Goal: Task Accomplishment & Management: Use online tool/utility

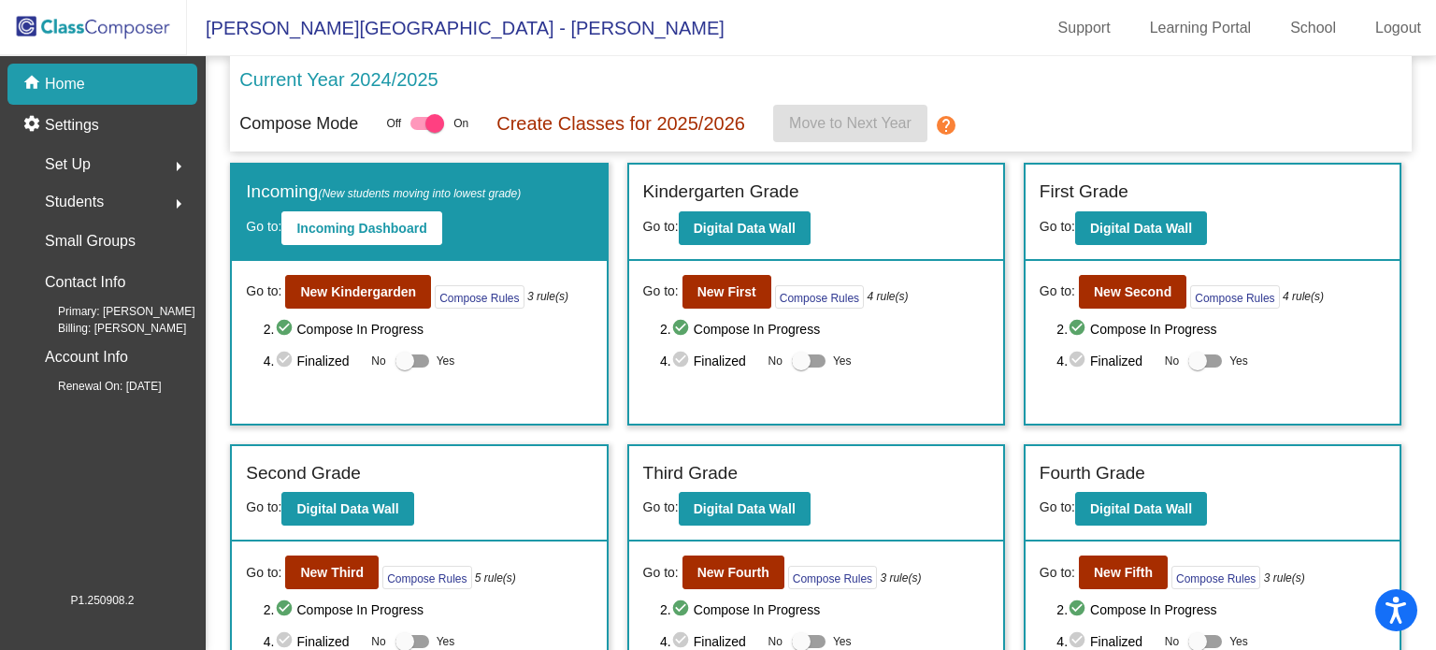
scroll to position [169, 0]
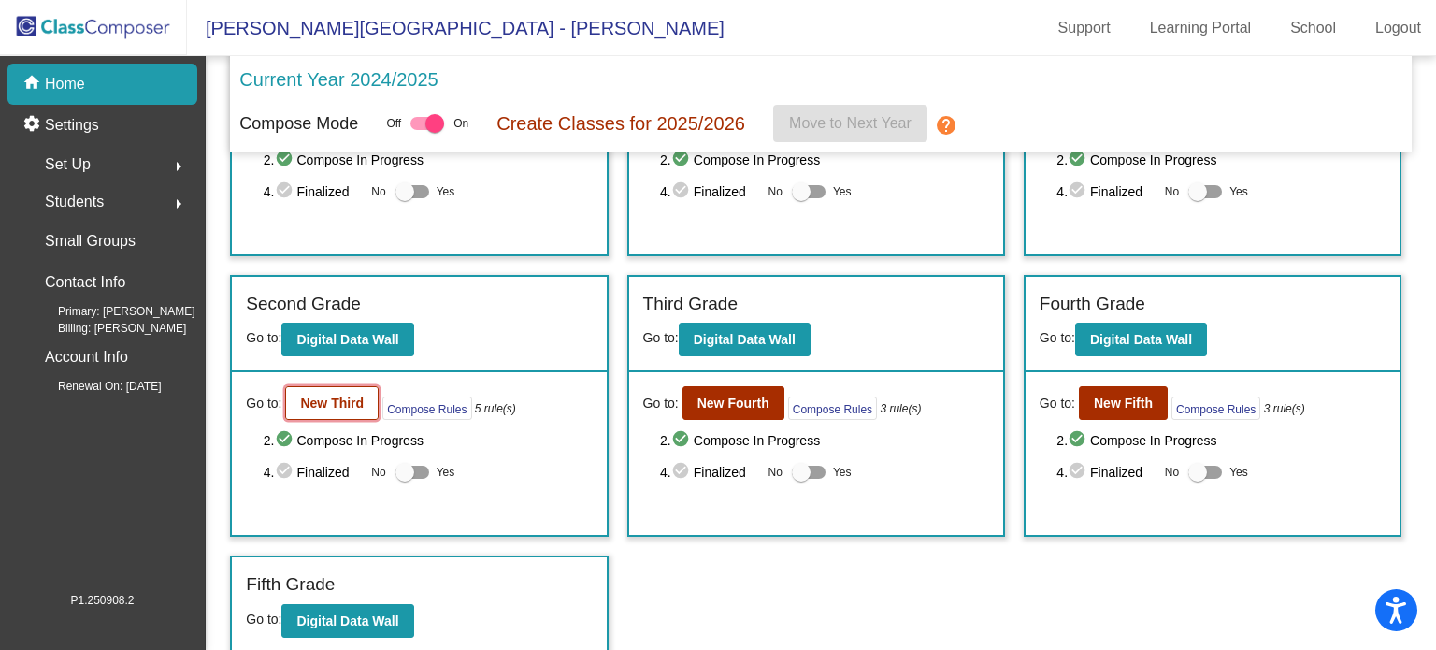
click at [362, 397] on button "New Third" at bounding box center [331, 403] width 93 height 34
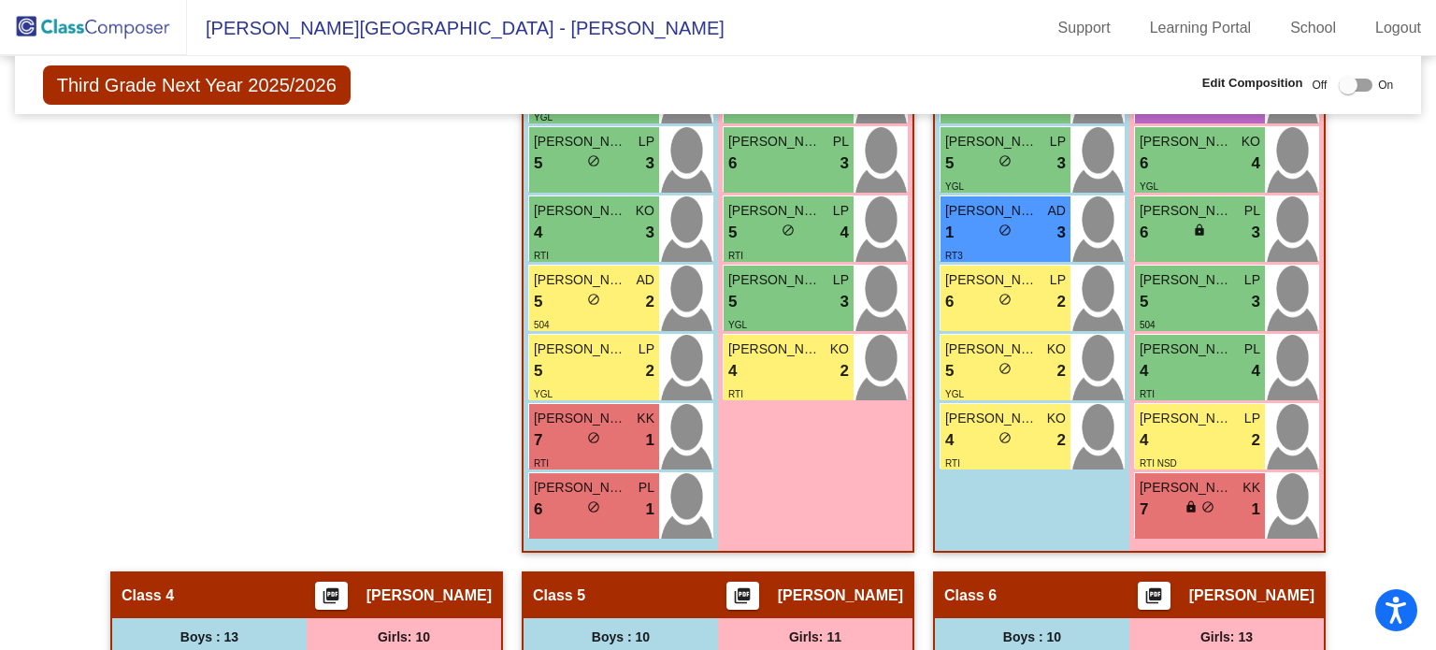
scroll to position [885, 0]
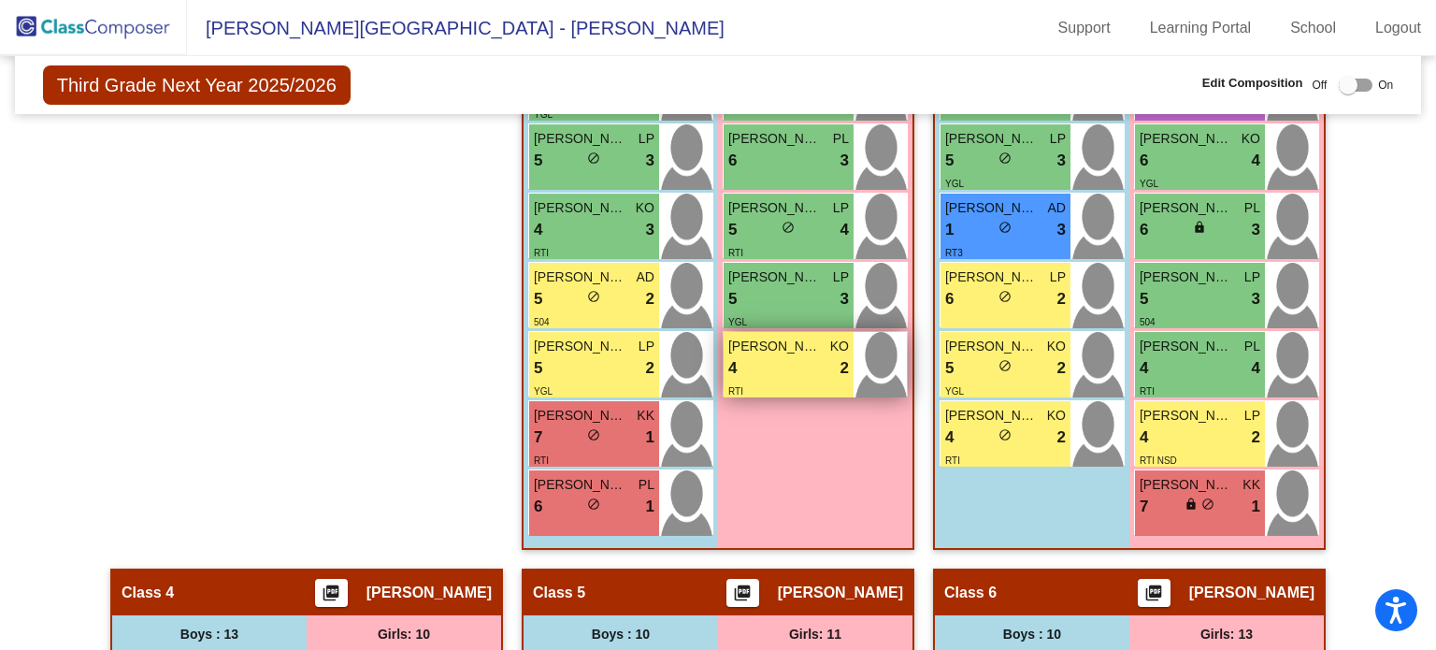
click at [779, 367] on div "4 lock do_not_disturb_alt 2" at bounding box center [788, 368] width 121 height 24
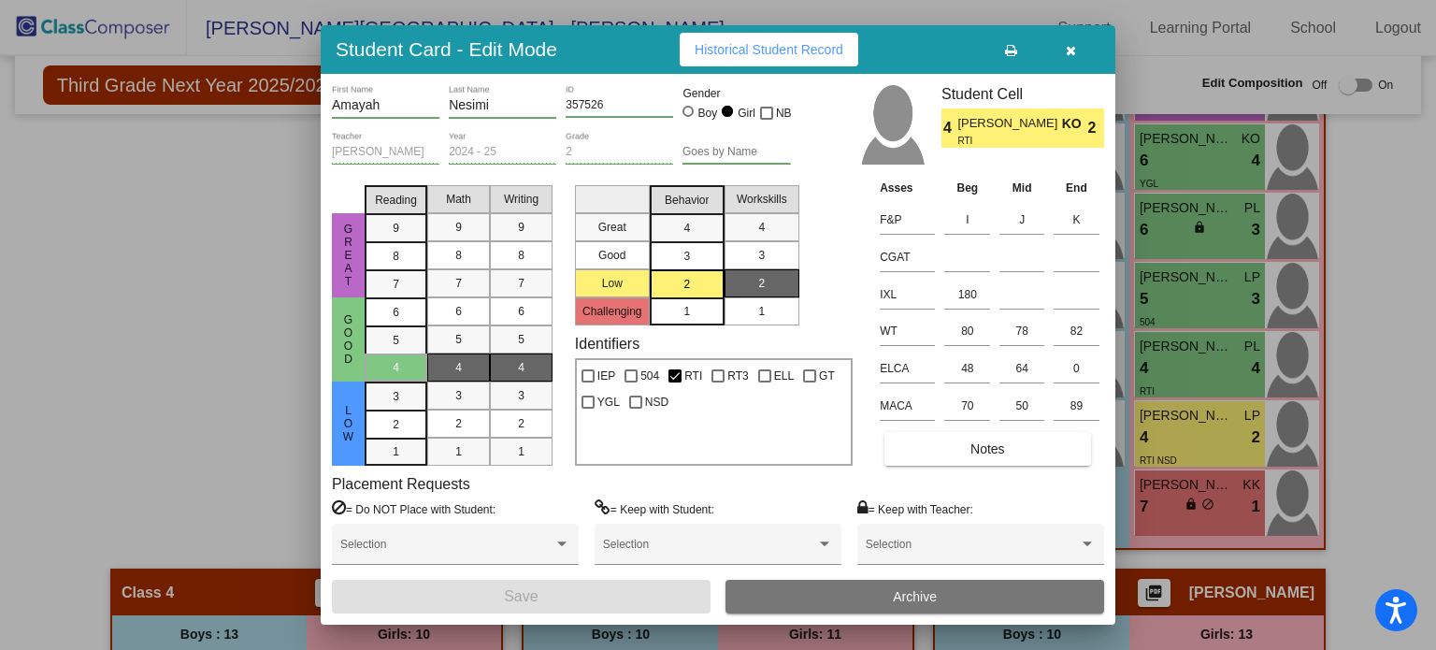
click at [1068, 46] on icon "button" at bounding box center [1071, 50] width 10 height 13
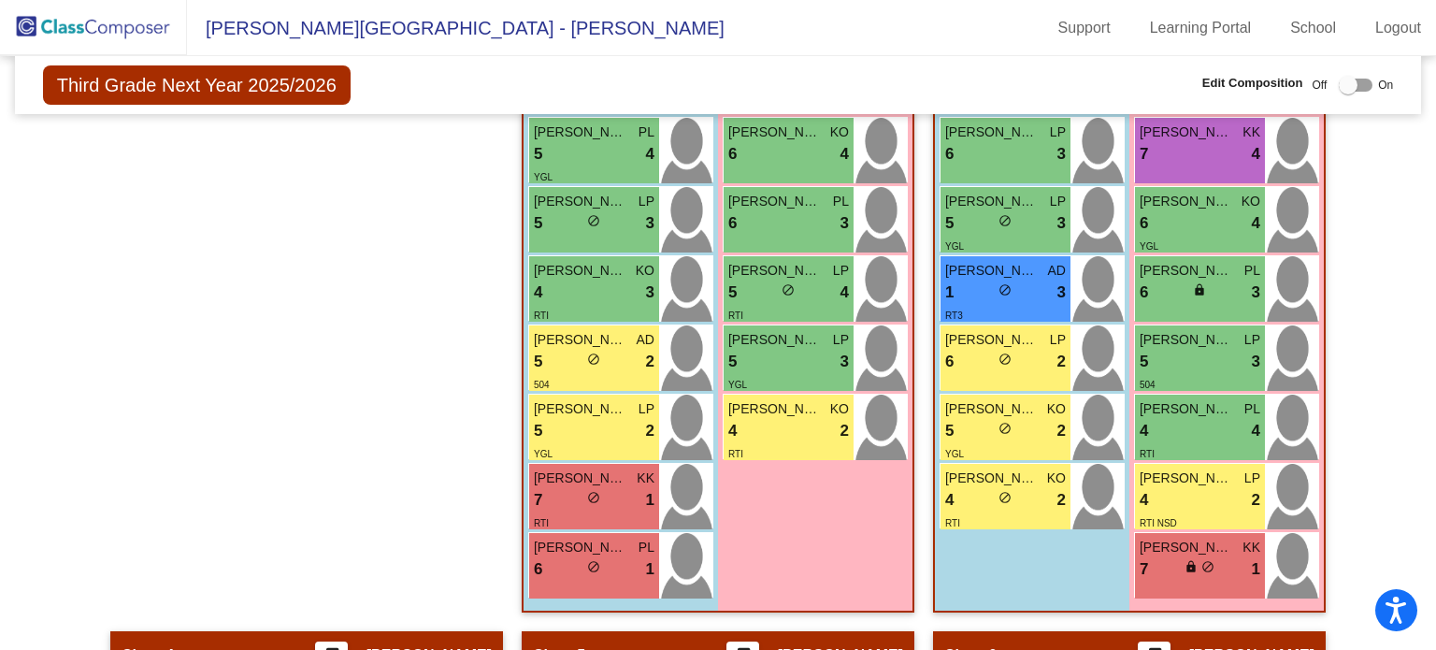
scroll to position [825, 0]
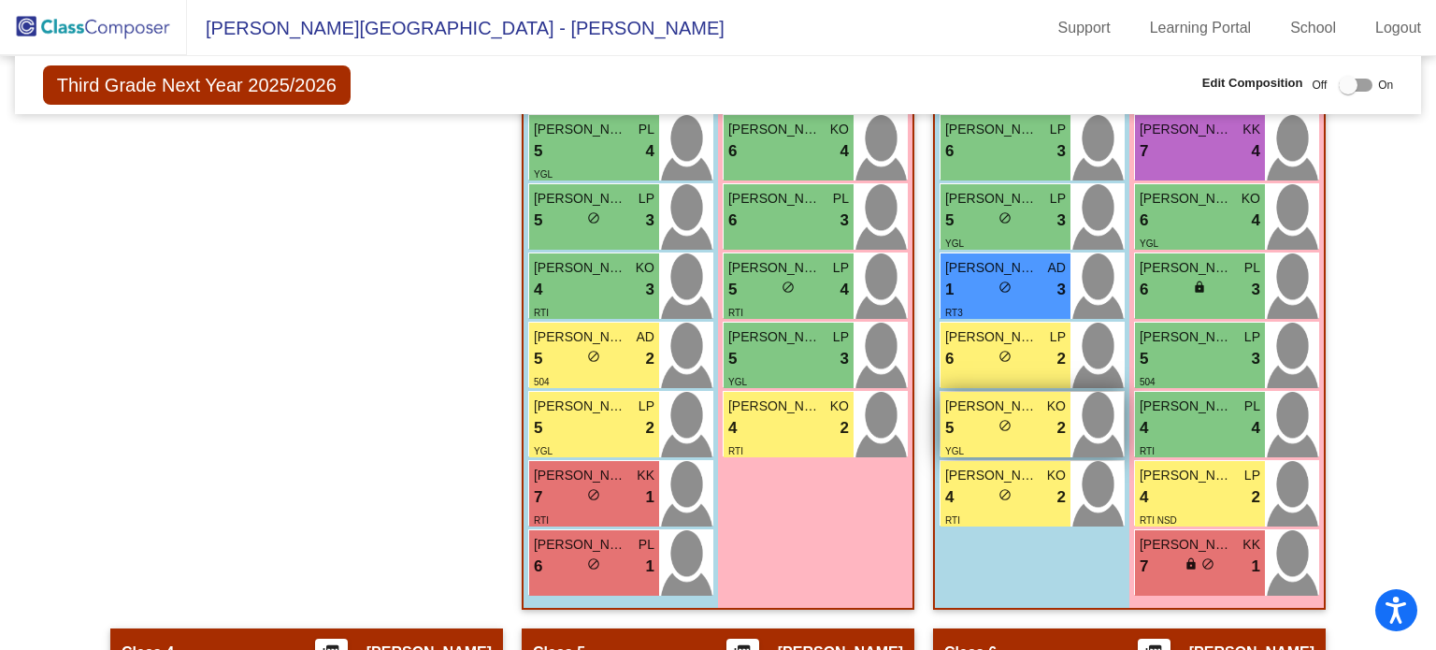
click at [1023, 440] on div "YGL" at bounding box center [1005, 450] width 121 height 20
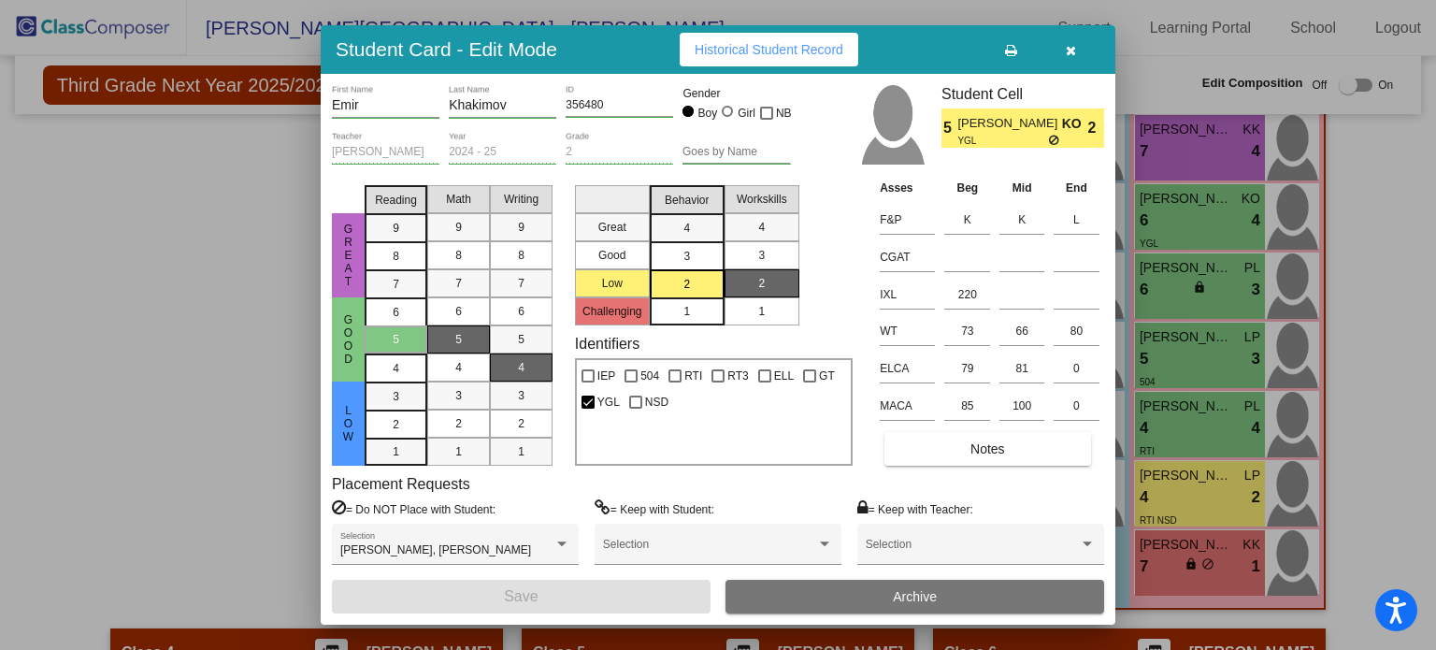
click at [1068, 49] on icon "button" at bounding box center [1071, 50] width 10 height 13
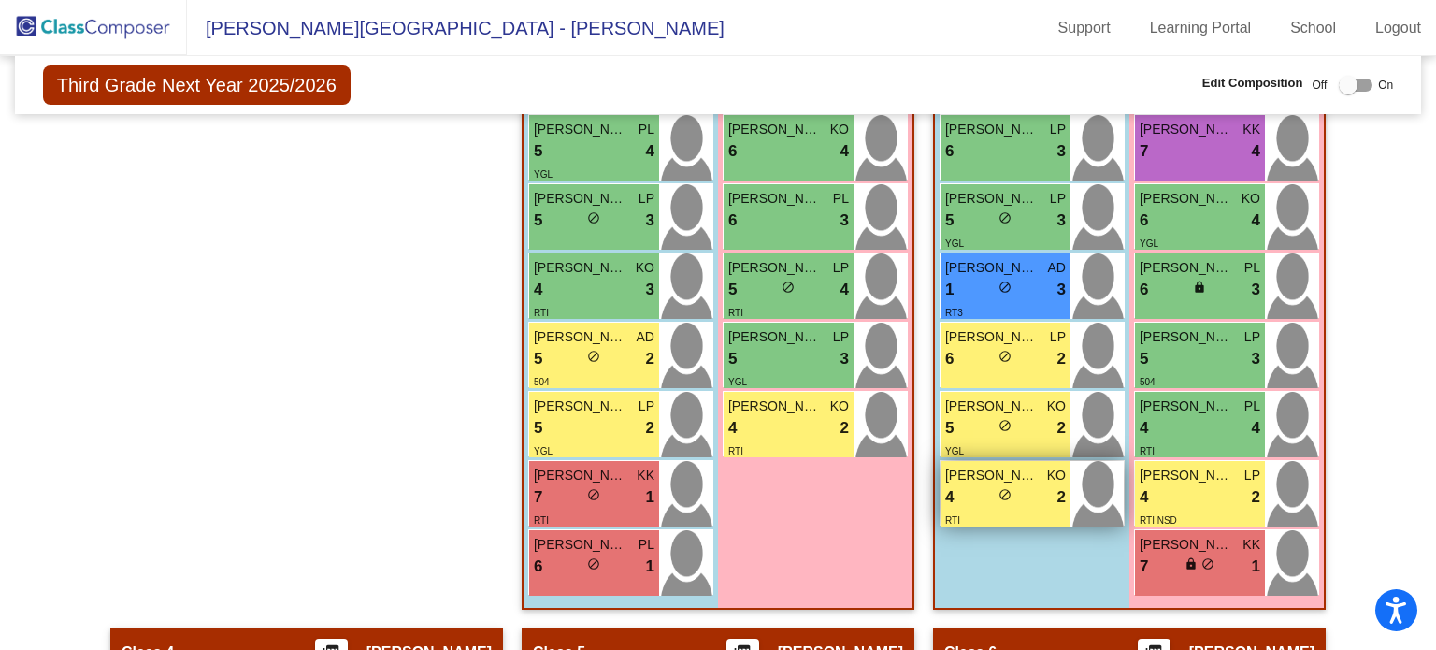
click at [958, 509] on div "RTI" at bounding box center [1005, 519] width 121 height 20
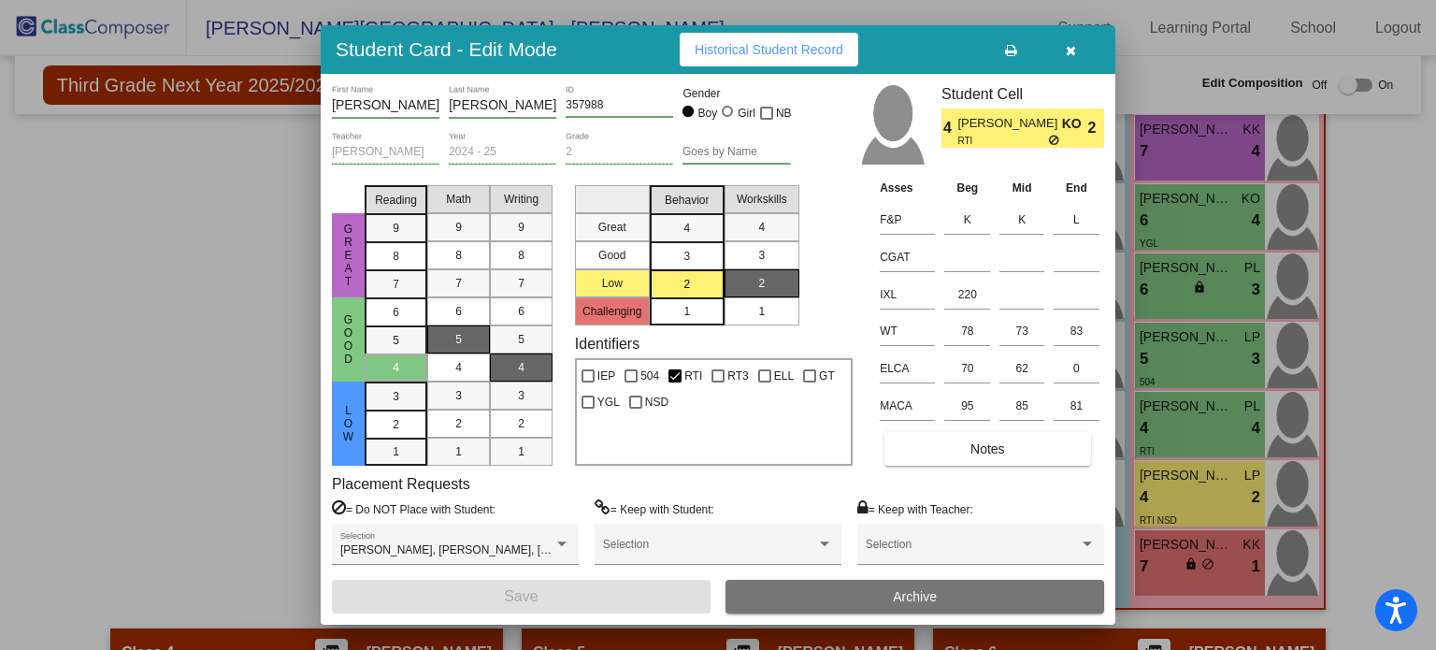
click at [1069, 50] on icon "button" at bounding box center [1071, 50] width 10 height 13
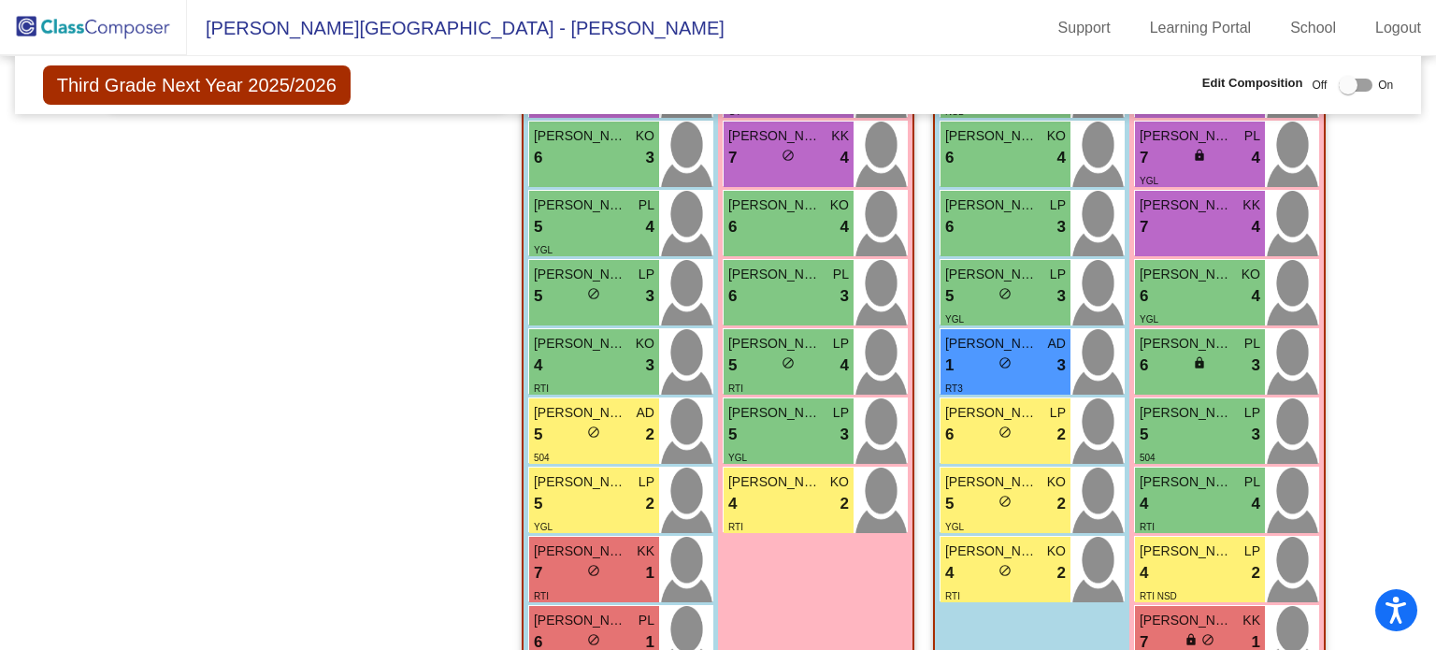
scroll to position [747, 0]
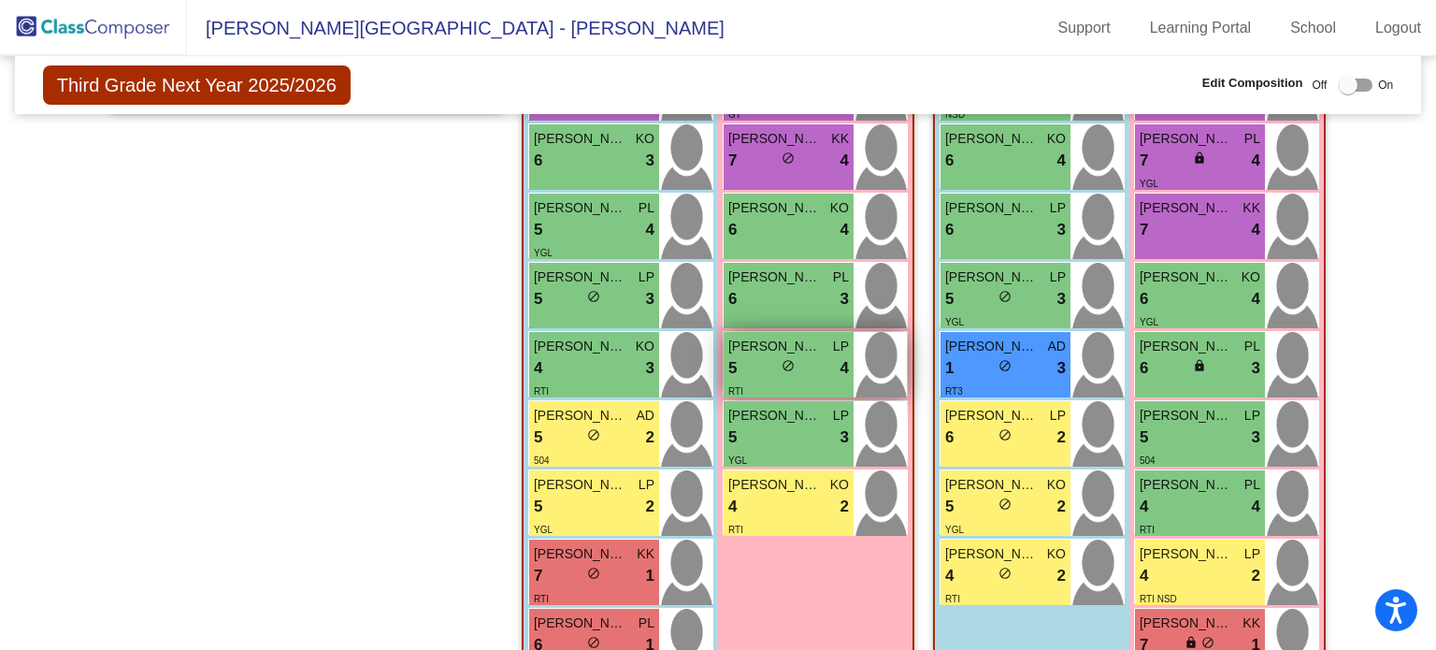
click at [806, 380] on div "RTI" at bounding box center [788, 390] width 121 height 20
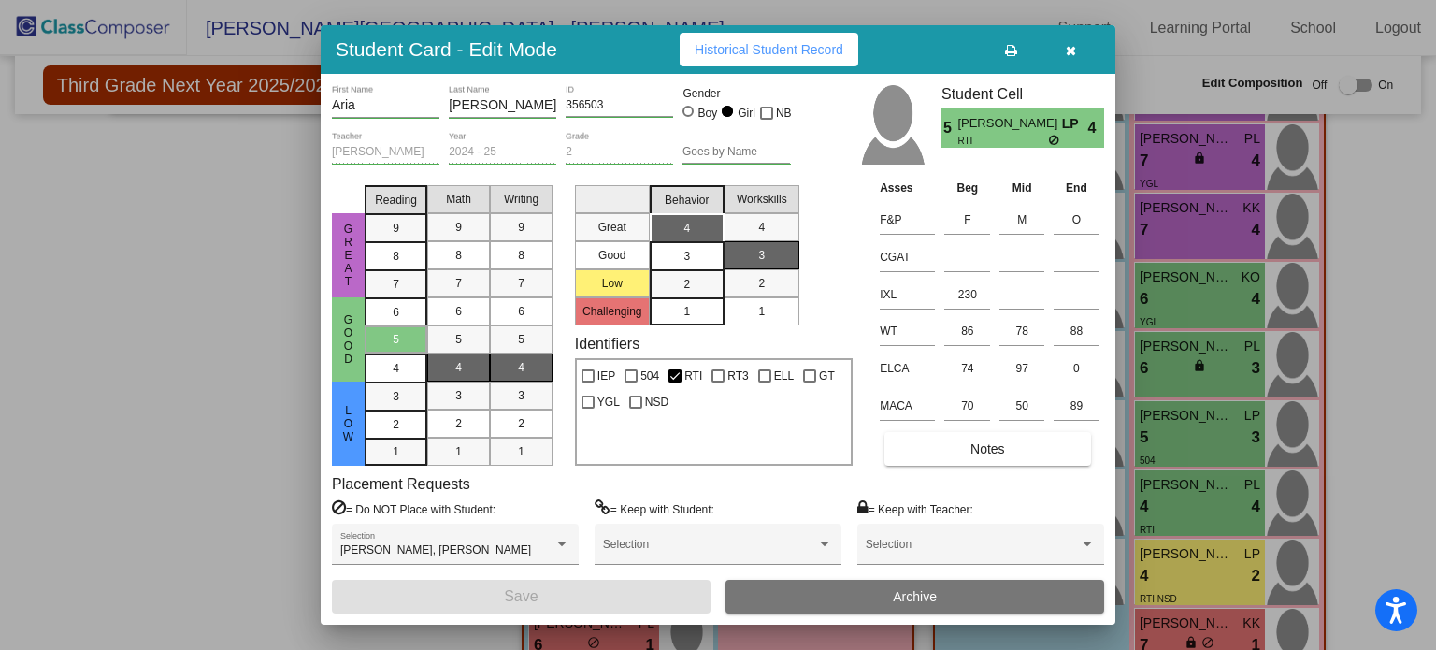
click at [1074, 46] on icon "button" at bounding box center [1071, 50] width 10 height 13
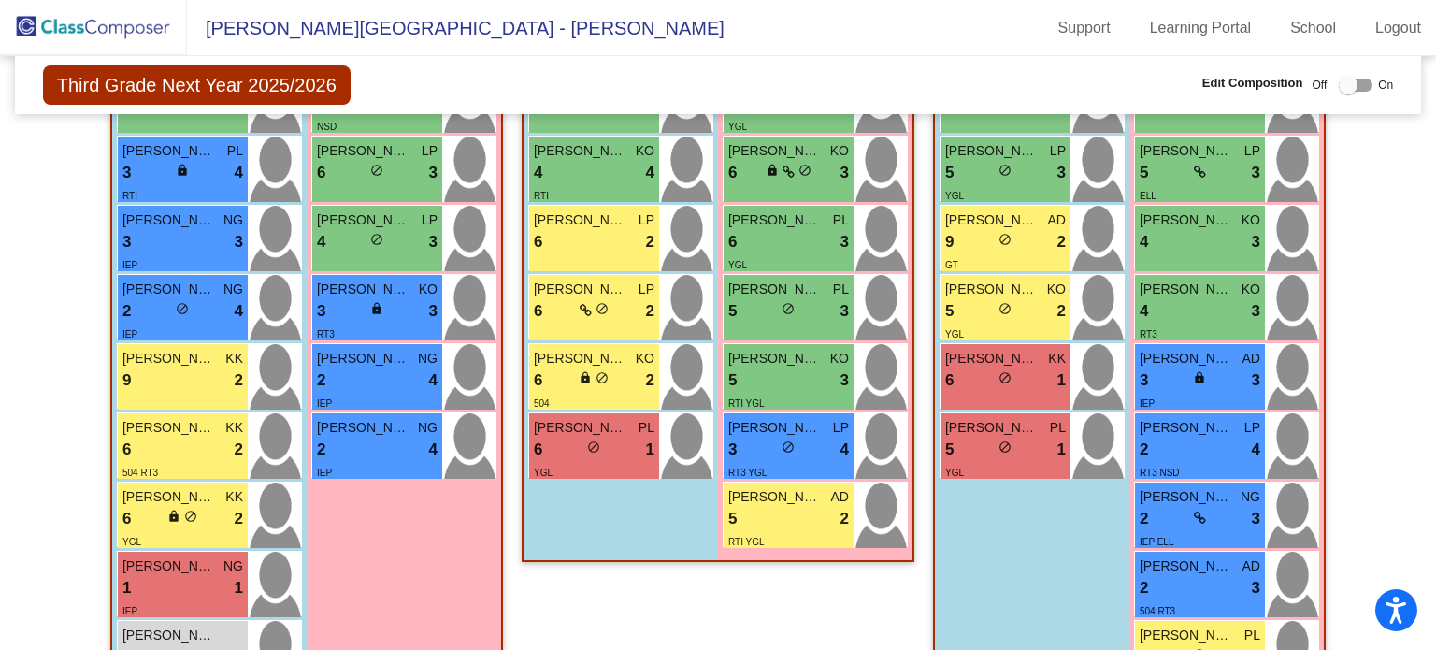
scroll to position [1745, 0]
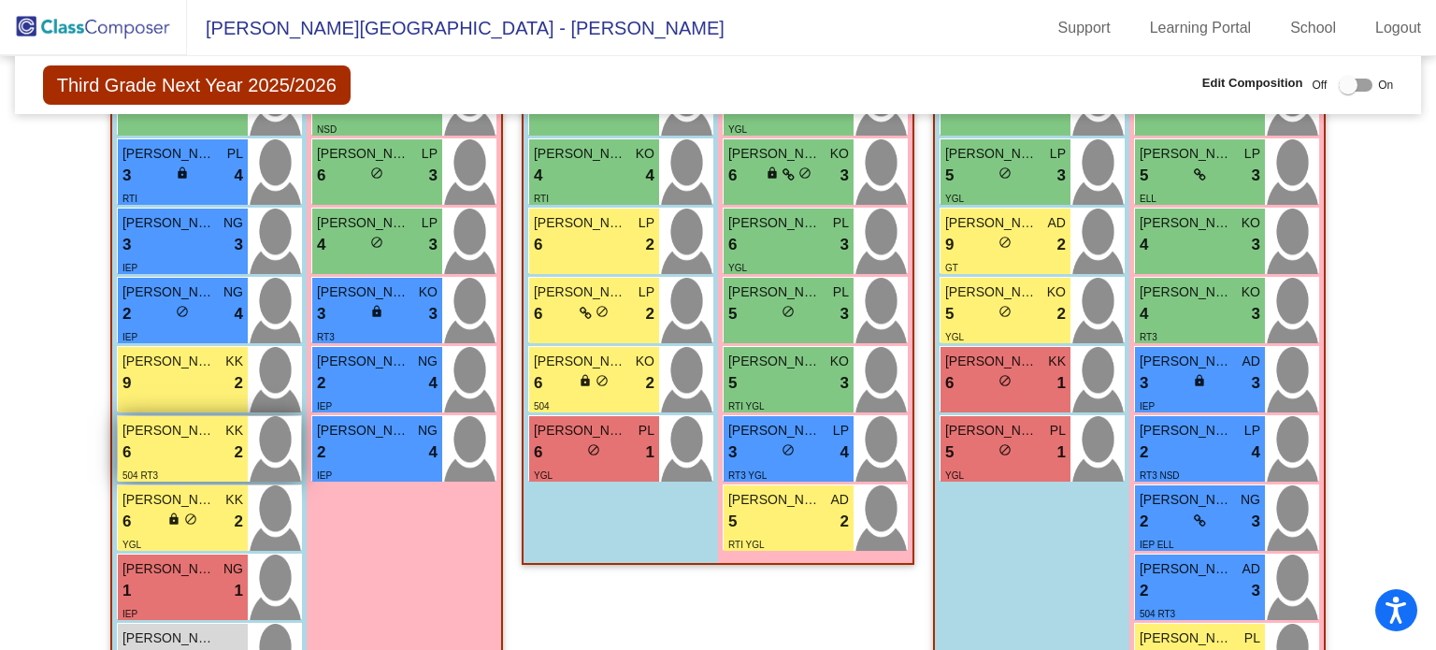
click at [191, 465] on div "504 RT3" at bounding box center [182, 475] width 121 height 20
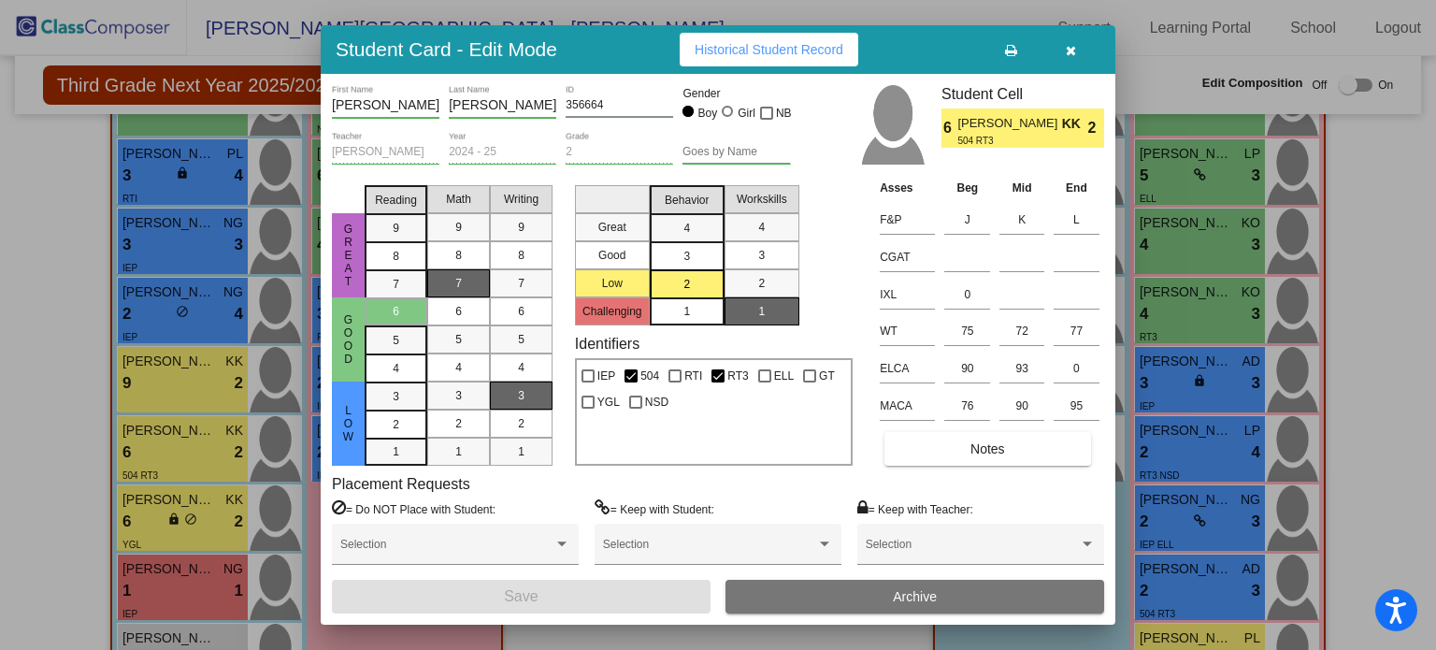
click at [1072, 55] on icon "button" at bounding box center [1071, 50] width 10 height 13
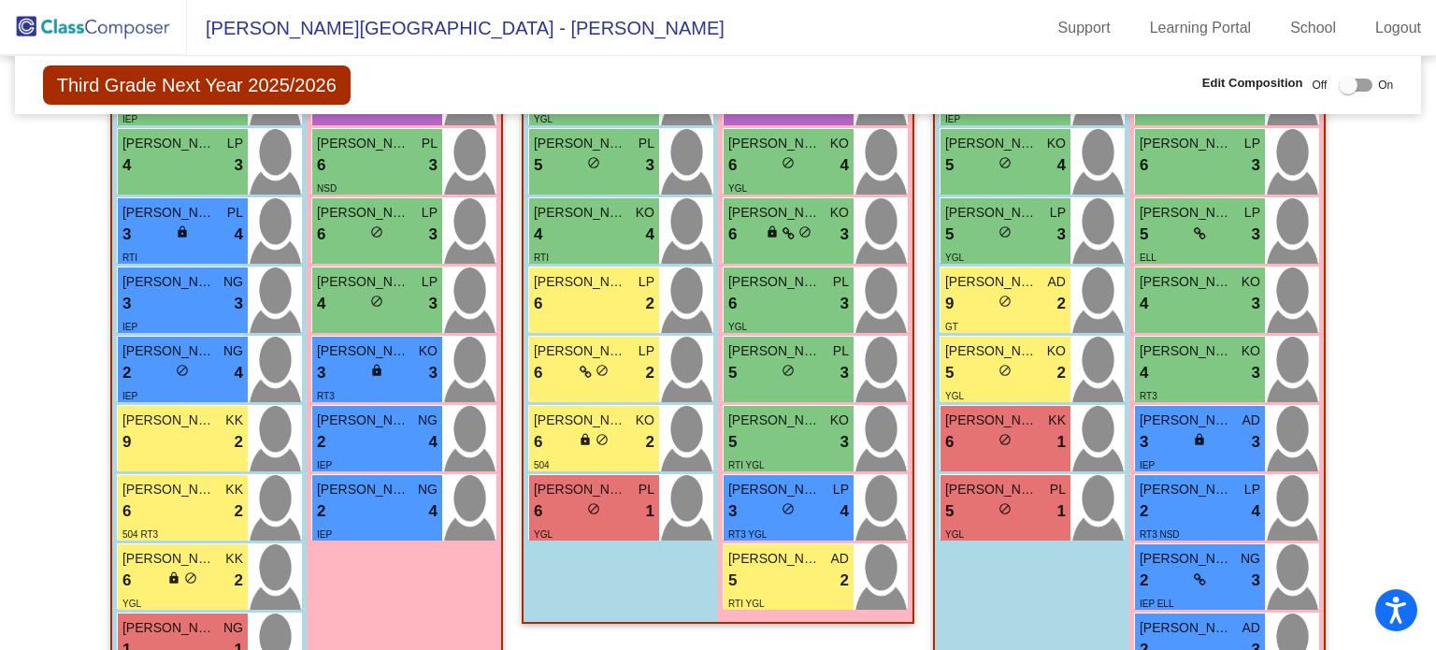
scroll to position [1695, 0]
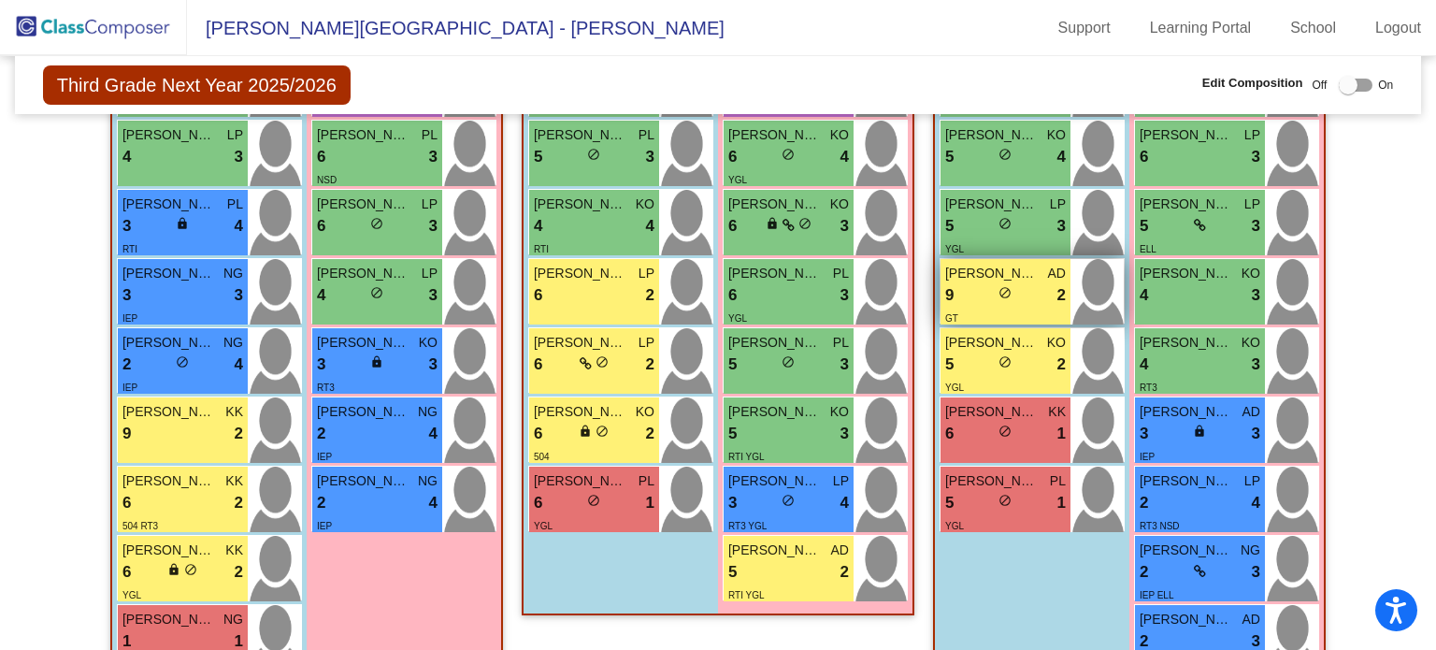
click at [1032, 284] on div "9 lock do_not_disturb_alt 2" at bounding box center [1005, 295] width 121 height 24
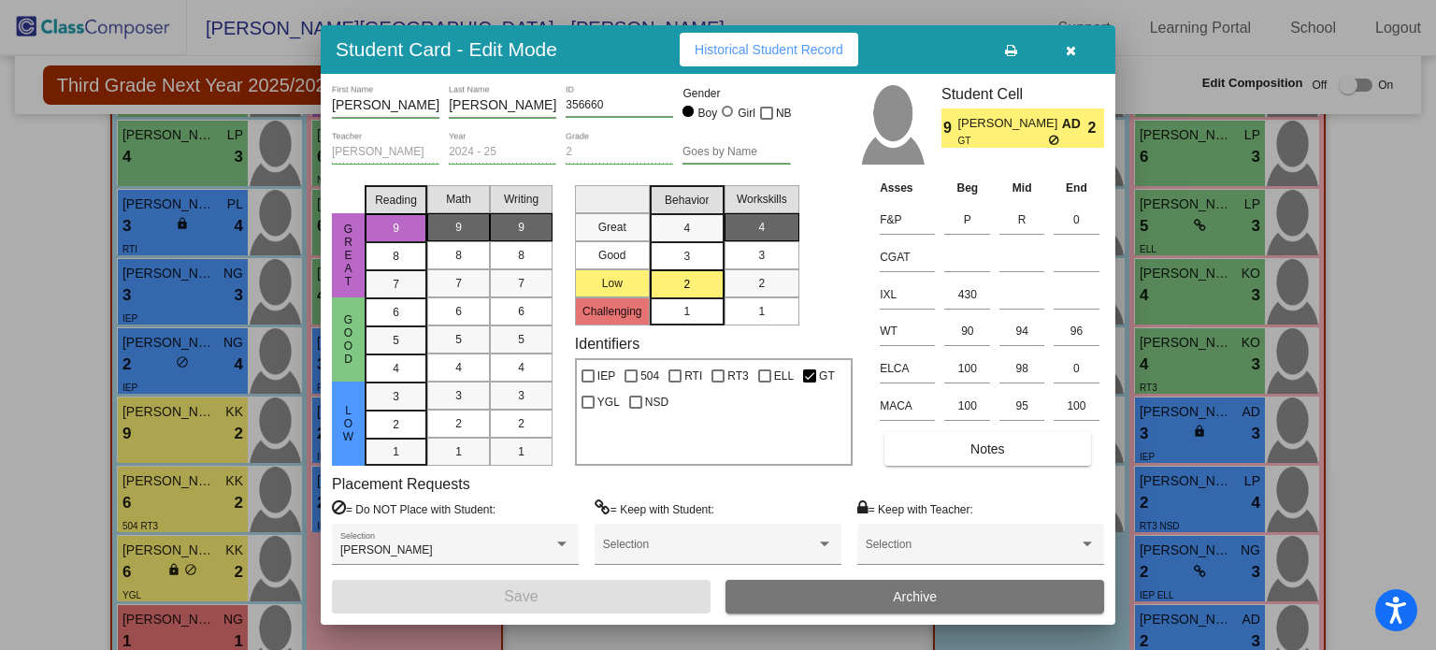
click at [1073, 48] on icon "button" at bounding box center [1071, 50] width 10 height 13
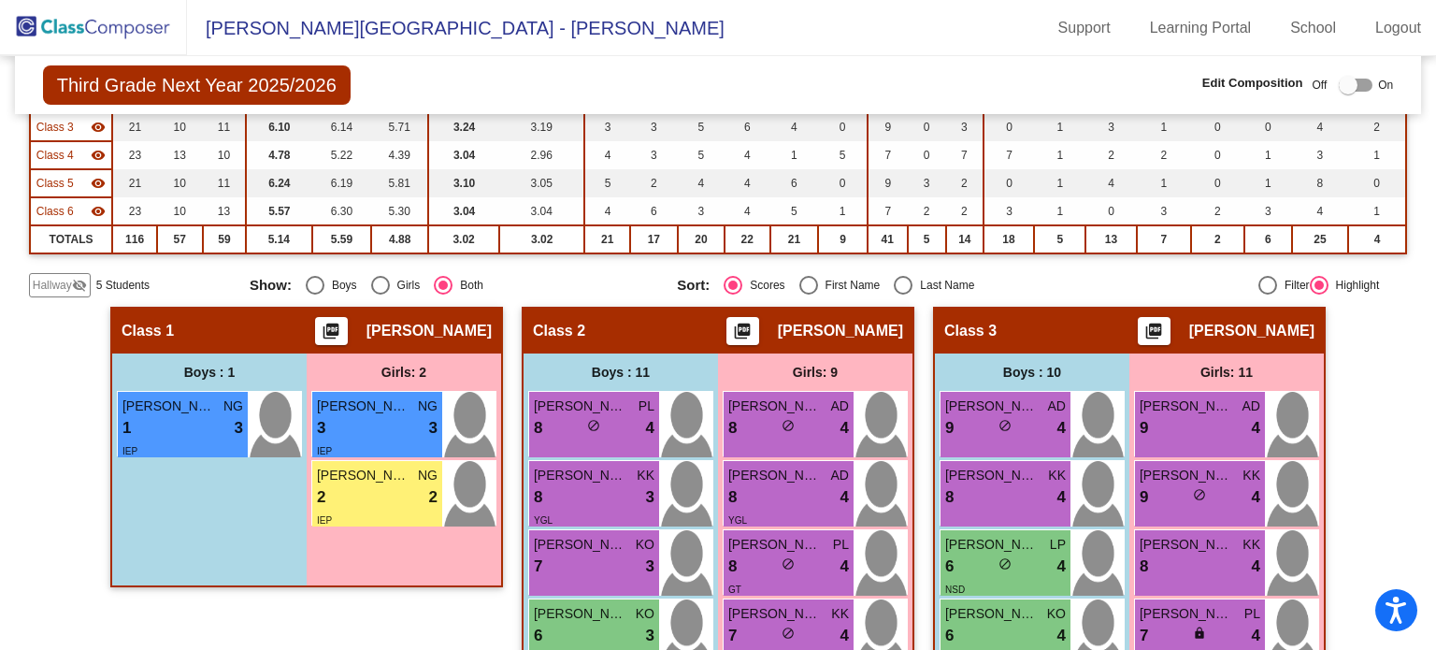
scroll to position [0, 0]
